Goal: Information Seeking & Learning: Find specific page/section

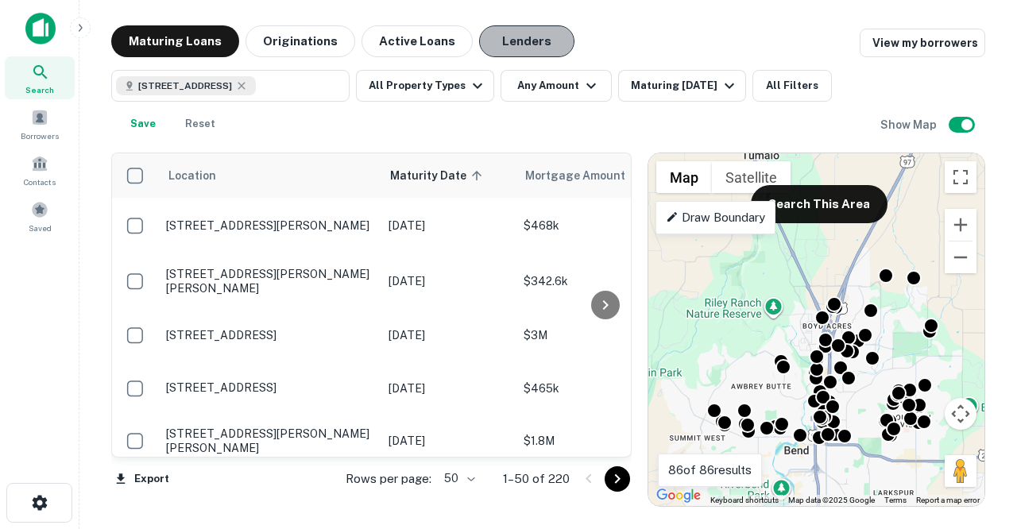
click at [480, 39] on button "Lenders" at bounding box center [526, 41] width 95 height 32
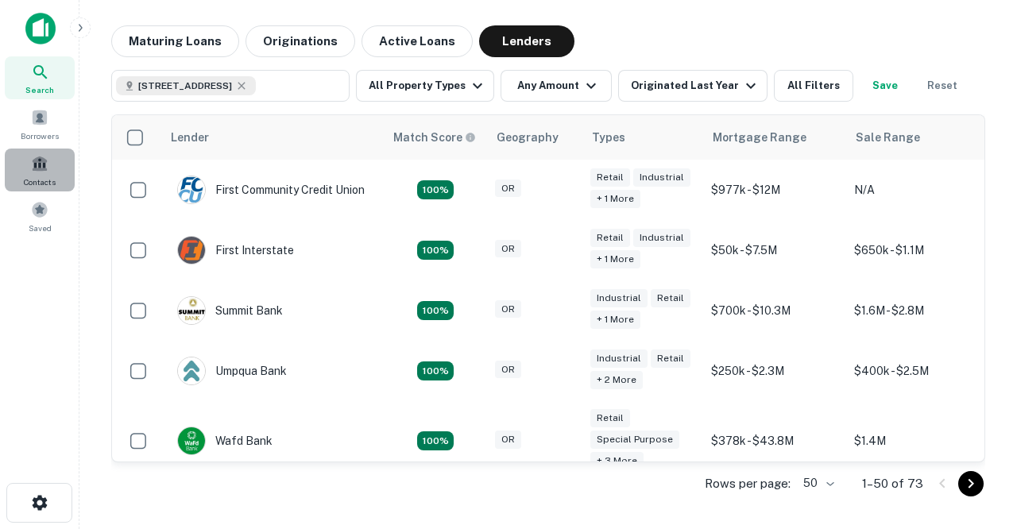
drag, startPoint x: 37, startPoint y: 187, endPoint x: 37, endPoint y: 150, distance: 37.3
click at [37, 163] on div "Contacts" at bounding box center [40, 170] width 70 height 43
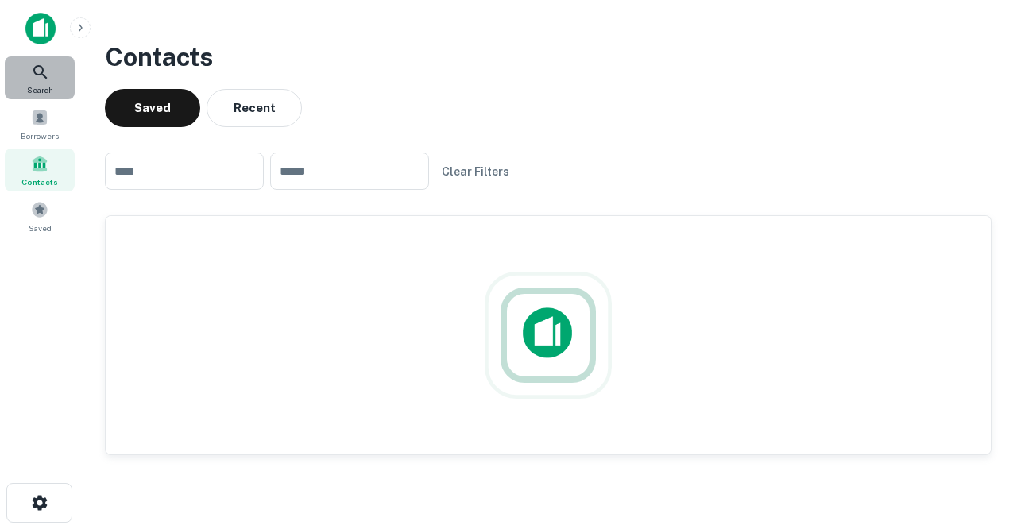
click at [37, 79] on icon at bounding box center [40, 72] width 19 height 19
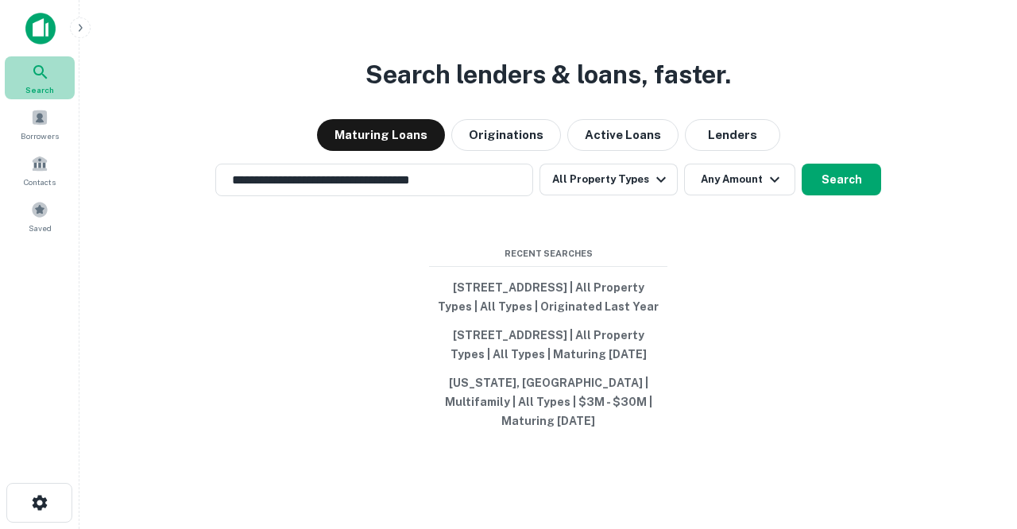
click at [32, 83] on div "Search" at bounding box center [40, 77] width 70 height 43
click at [36, 76] on icon at bounding box center [40, 72] width 19 height 19
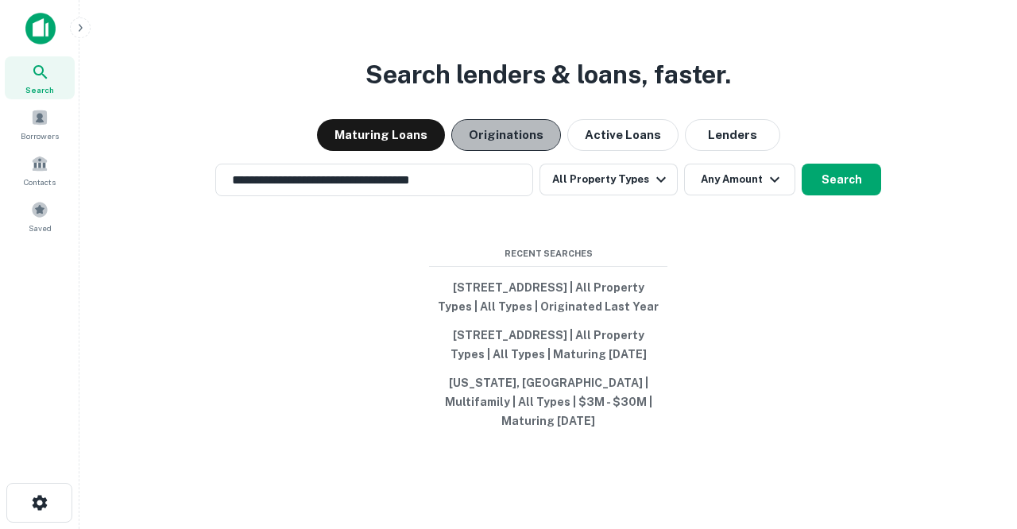
click at [525, 123] on button "Originations" at bounding box center [506, 135] width 110 height 32
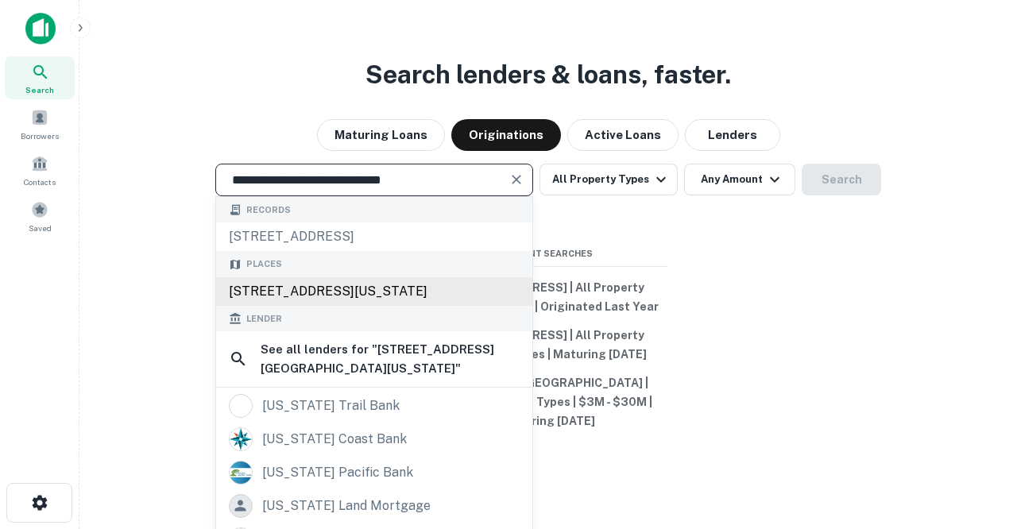
click at [368, 277] on div "[STREET_ADDRESS][US_STATE]" at bounding box center [374, 291] width 316 height 29
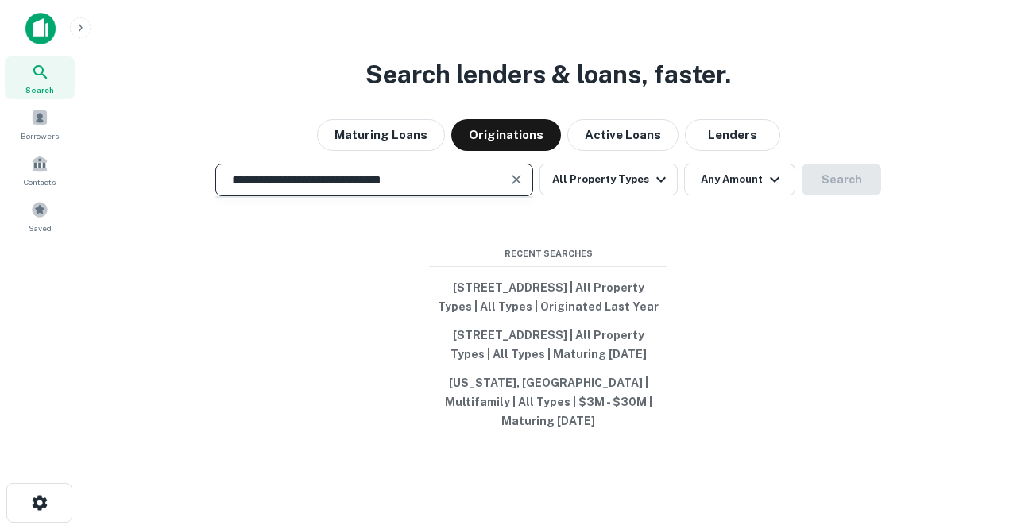
type input "**********"
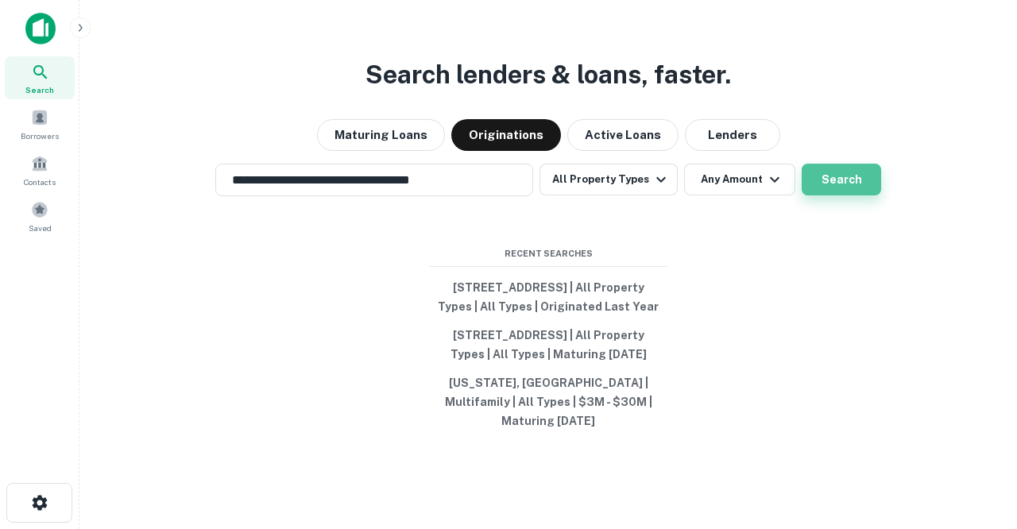
click at [824, 166] on button "Search" at bounding box center [840, 180] width 79 height 32
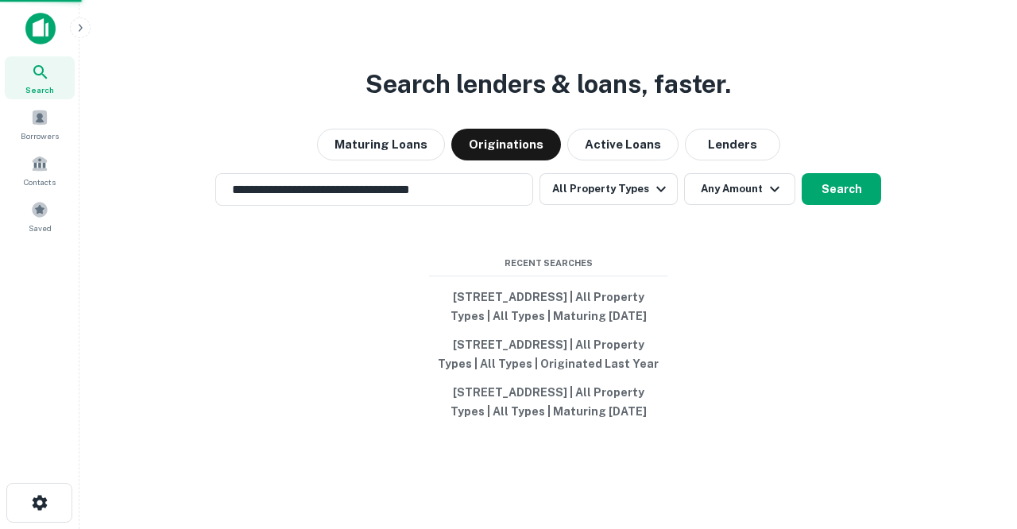
click at [456, 276] on div "[STREET_ADDRESS]" at bounding box center [509, 277] width 336 height 29
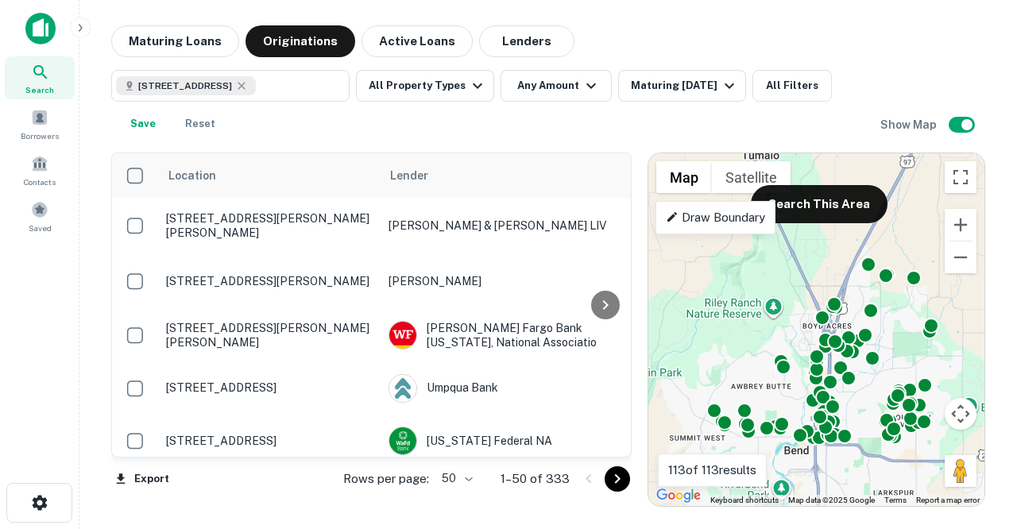
click at [816, 330] on gmp-advanced-marker at bounding box center [816, 330] width 0 height 0
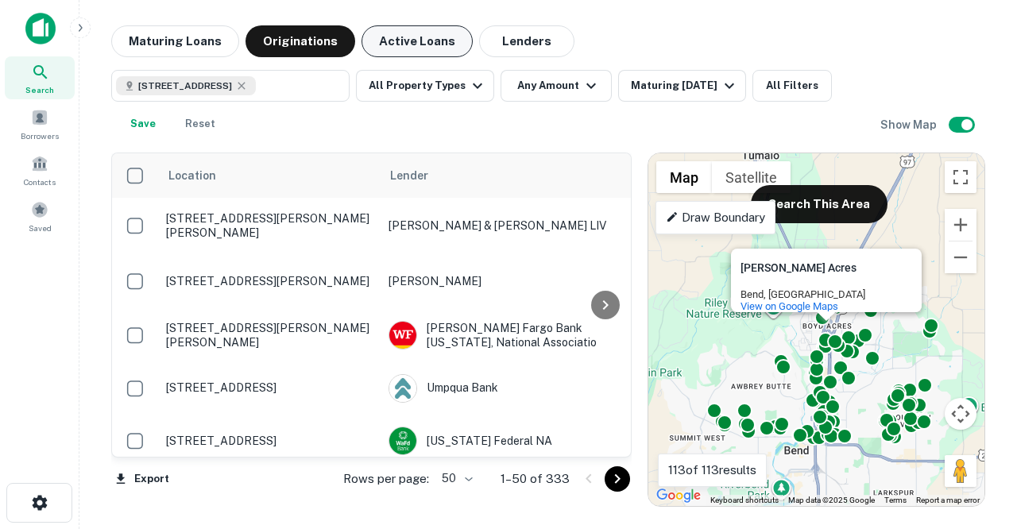
click at [375, 48] on button "Active Loans" at bounding box center [416, 41] width 111 height 32
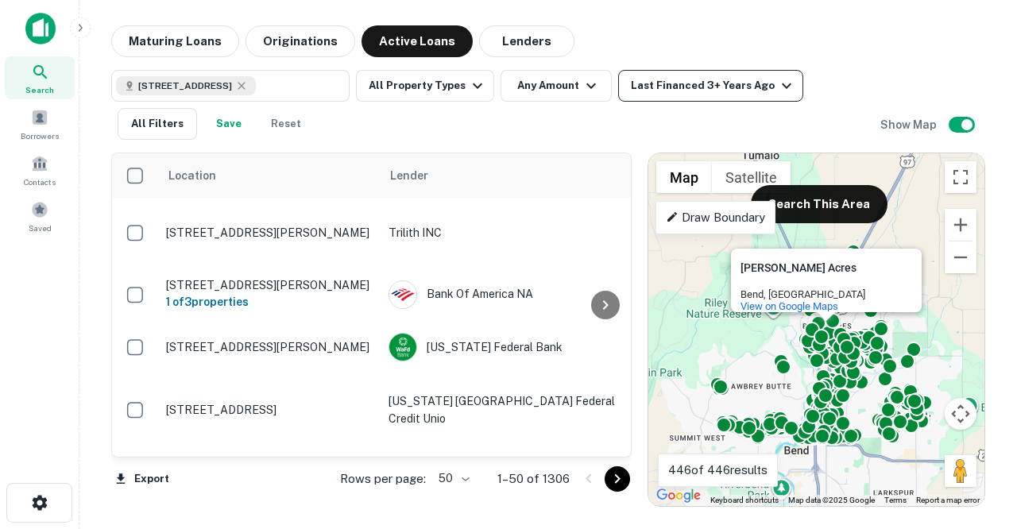
click at [777, 92] on icon "button" at bounding box center [786, 85] width 19 height 19
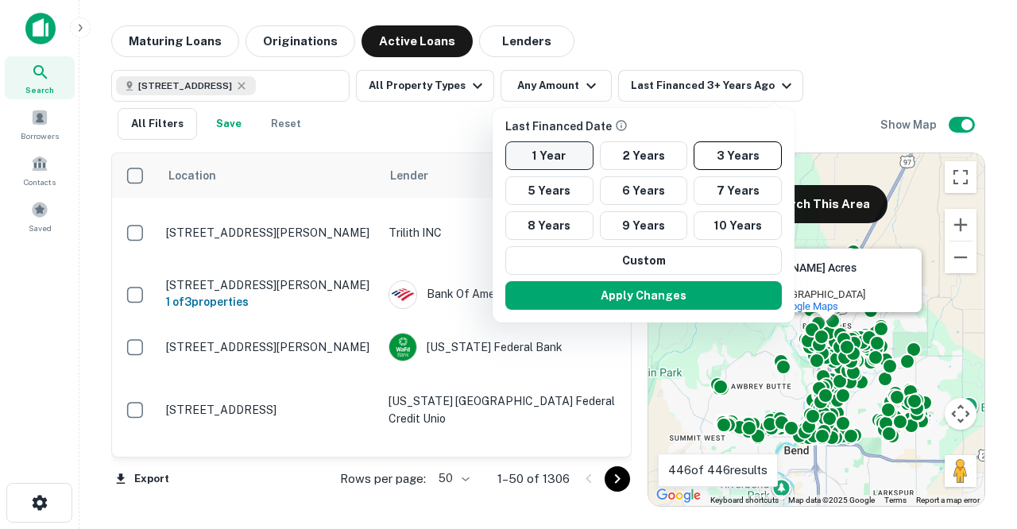
click at [571, 155] on button "1 Year" at bounding box center [549, 155] width 88 height 29
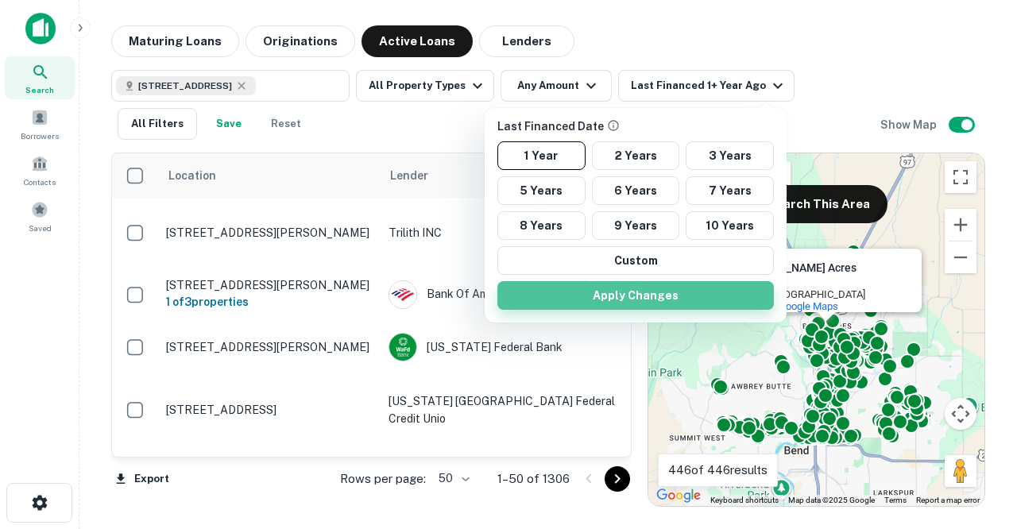
click at [639, 299] on button "Apply Changes" at bounding box center [635, 295] width 276 height 29
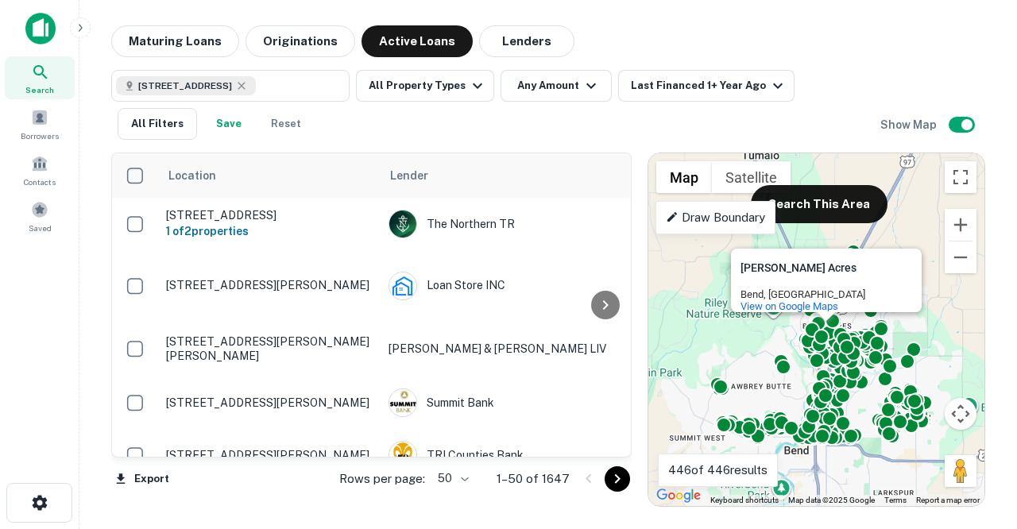
drag, startPoint x: 360, startPoint y: 137, endPoint x: 360, endPoint y: 124, distance: 12.7
click at [360, 131] on div "20300 Halfway Rd, Bend, OR 97703, USA ​ All Property Types Any Amount Last Fina…" at bounding box center [495, 105] width 769 height 70
